Goal: Task Accomplishment & Management: Manage account settings

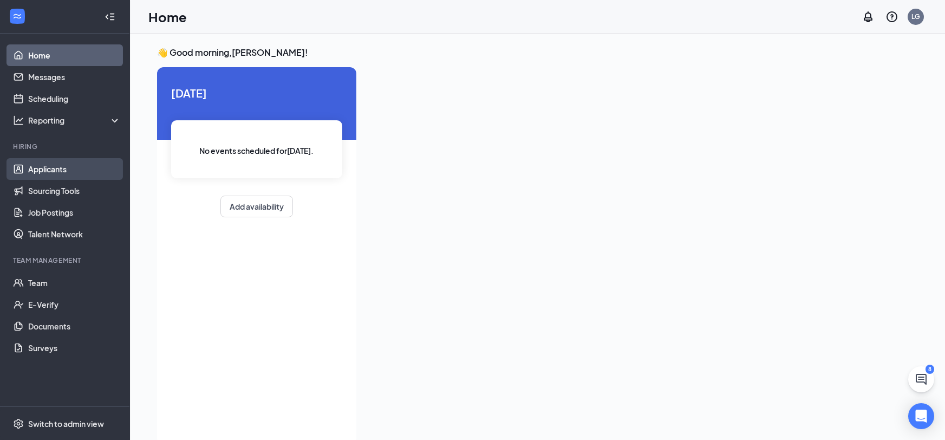
click at [53, 166] on link "Applicants" at bounding box center [74, 169] width 93 height 22
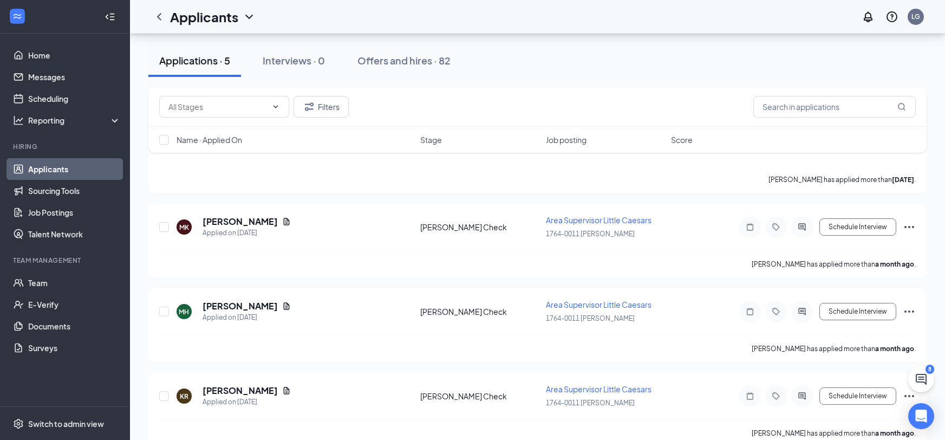
scroll to position [199, 0]
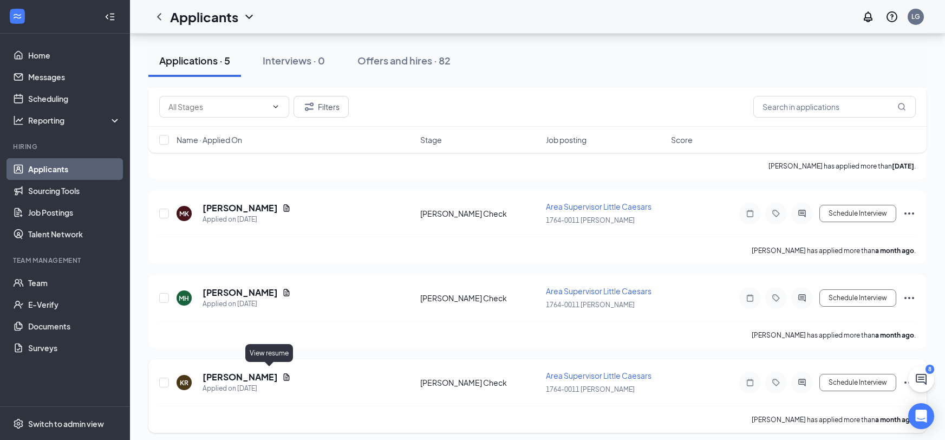
click at [282, 373] on icon "Document" at bounding box center [286, 377] width 9 height 9
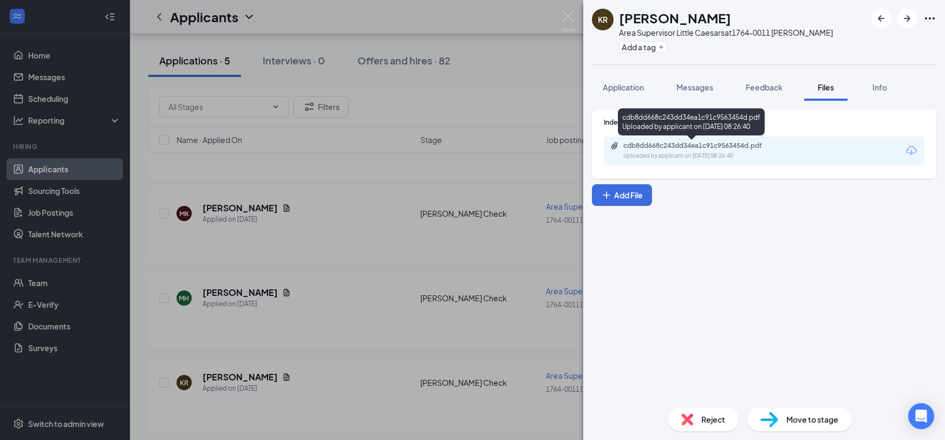
click at [684, 154] on div "Uploaded by applicant on [DATE] 08:26:40" at bounding box center [704, 156] width 162 height 9
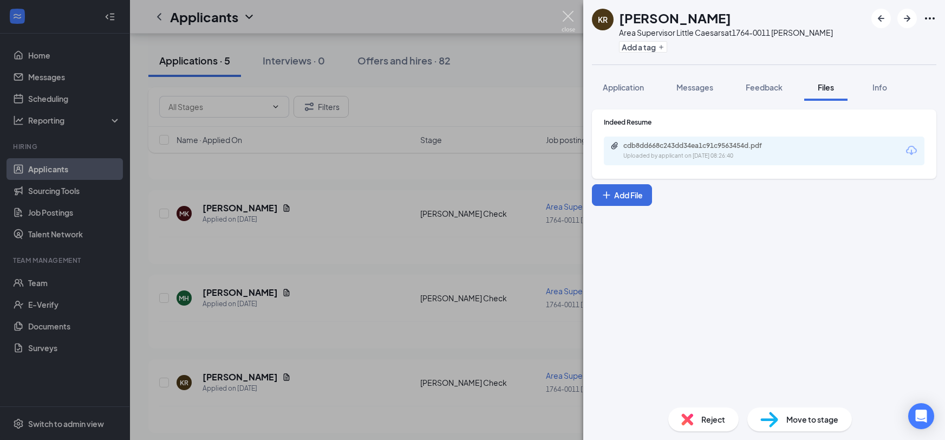
click at [564, 12] on img at bounding box center [569, 21] width 14 height 21
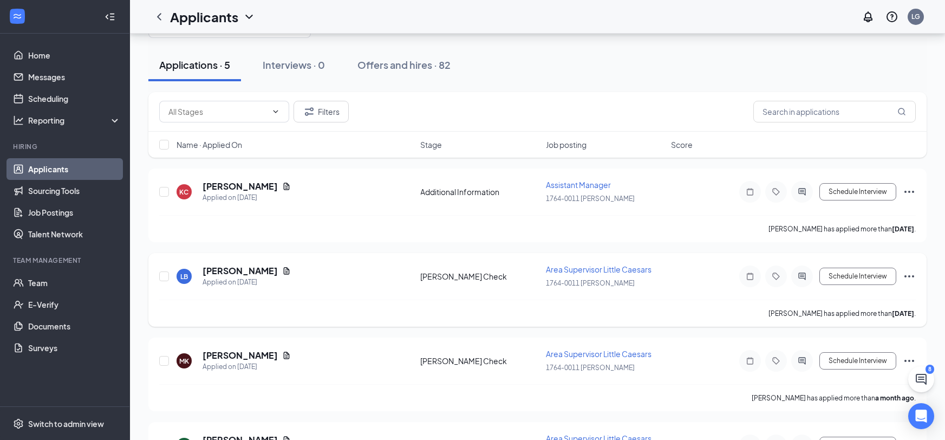
scroll to position [49, 0]
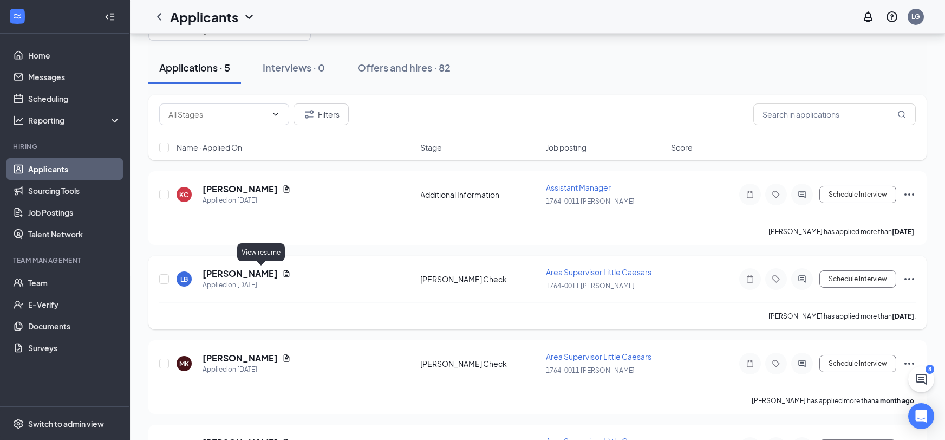
click at [282, 269] on icon "Document" at bounding box center [286, 273] width 9 height 9
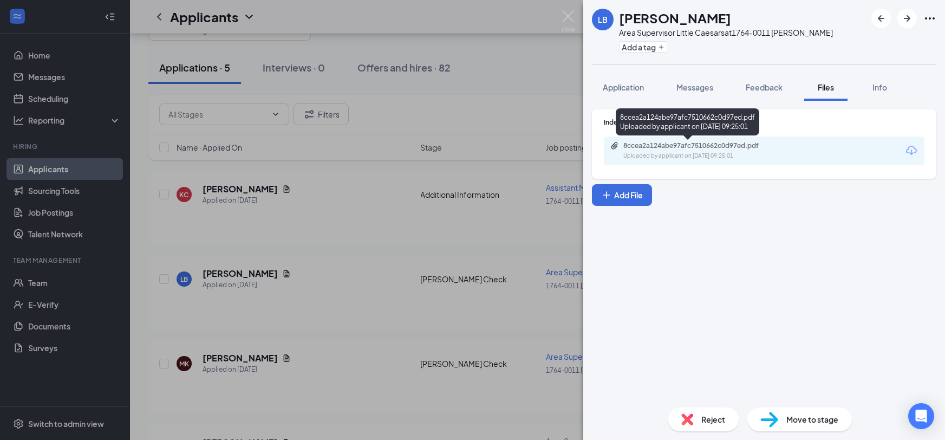
click at [734, 151] on div "8ccea2a124abe97afc7510662c0d97ed.pdf Uploaded by applicant on [DATE] 09:25:01" at bounding box center [697, 150] width 175 height 19
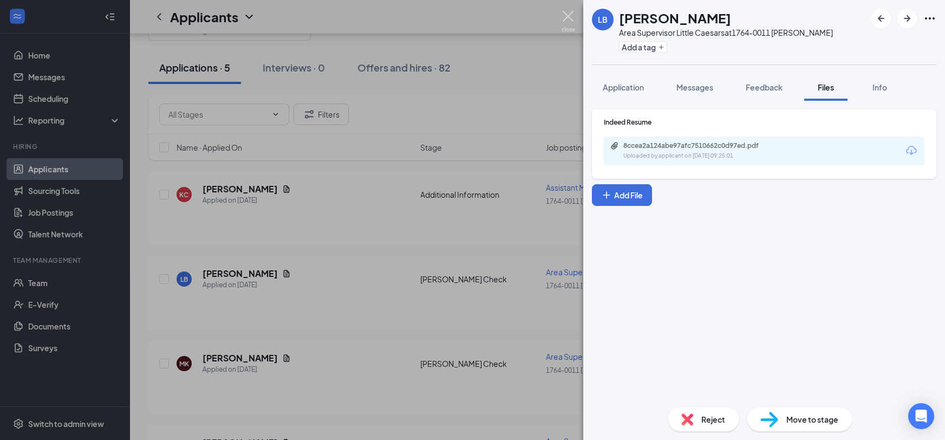
click at [563, 12] on img at bounding box center [569, 21] width 14 height 21
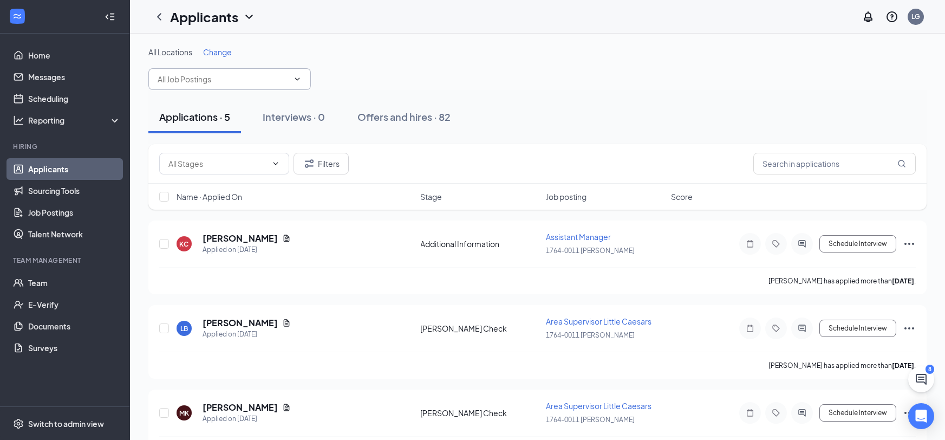
click at [294, 81] on icon "ChevronDown" at bounding box center [297, 79] width 9 height 9
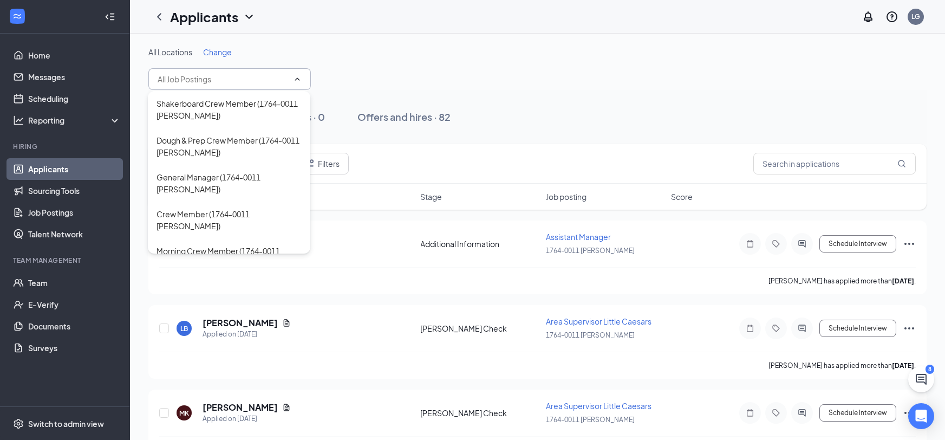
click at [294, 81] on icon "ChevronUp" at bounding box center [297, 79] width 9 height 9
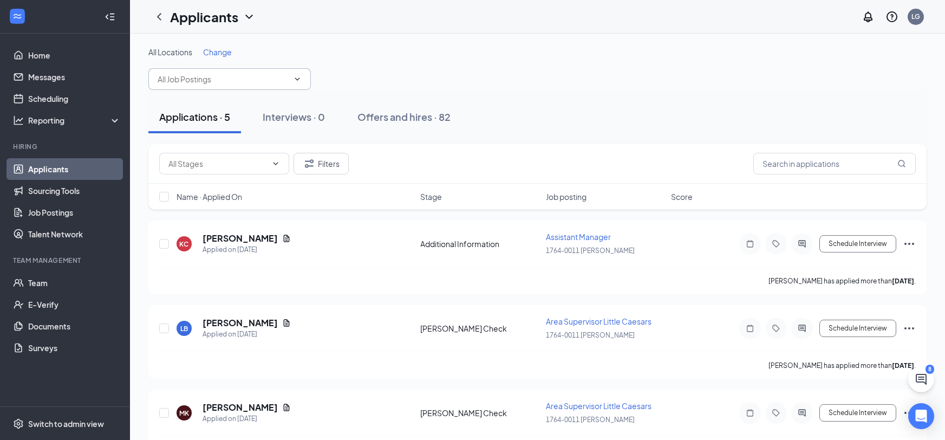
click at [224, 49] on span "Change" at bounding box center [217, 52] width 29 height 10
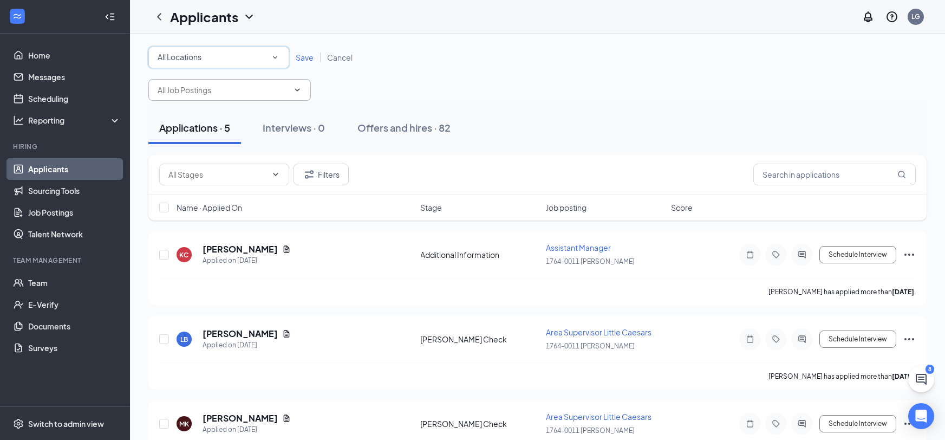
click at [284, 53] on div "All Locations All Locations" at bounding box center [218, 58] width 141 height 22
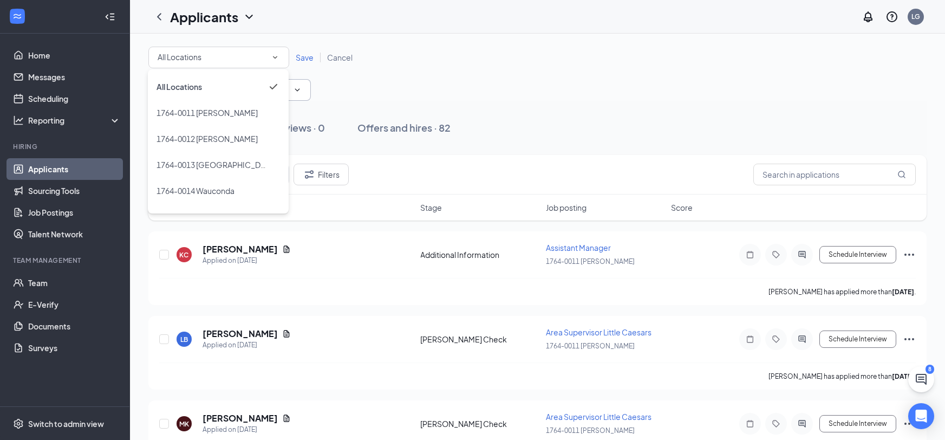
click at [463, 74] on div "All Locations All Locations Save Cancel" at bounding box center [537, 74] width 778 height 54
